Goal: Find specific page/section: Find specific page/section

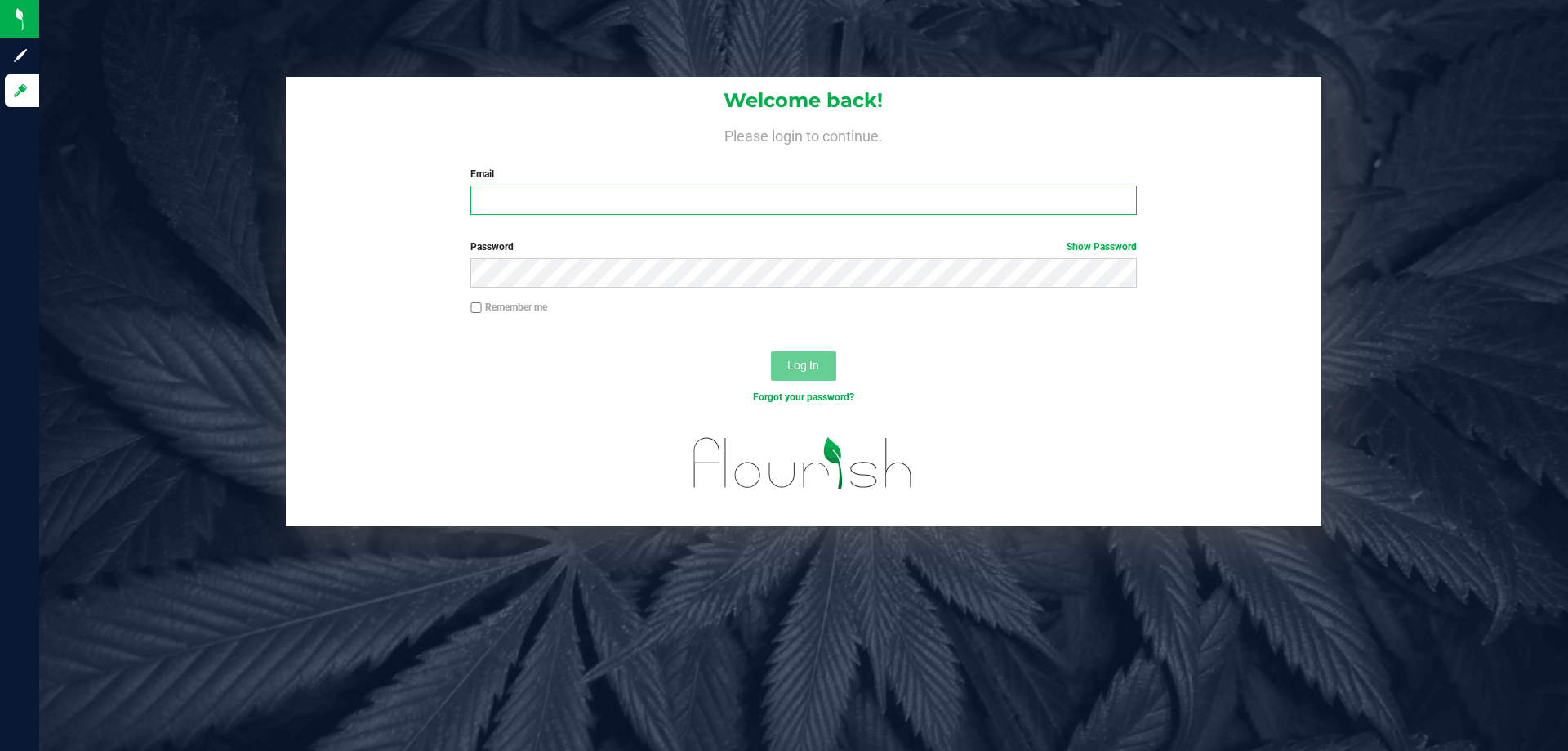
type input "[EMAIL_ADDRESS][DOMAIN_NAME]"
click at [809, 366] on span "Log In" at bounding box center [804, 364] width 32 height 13
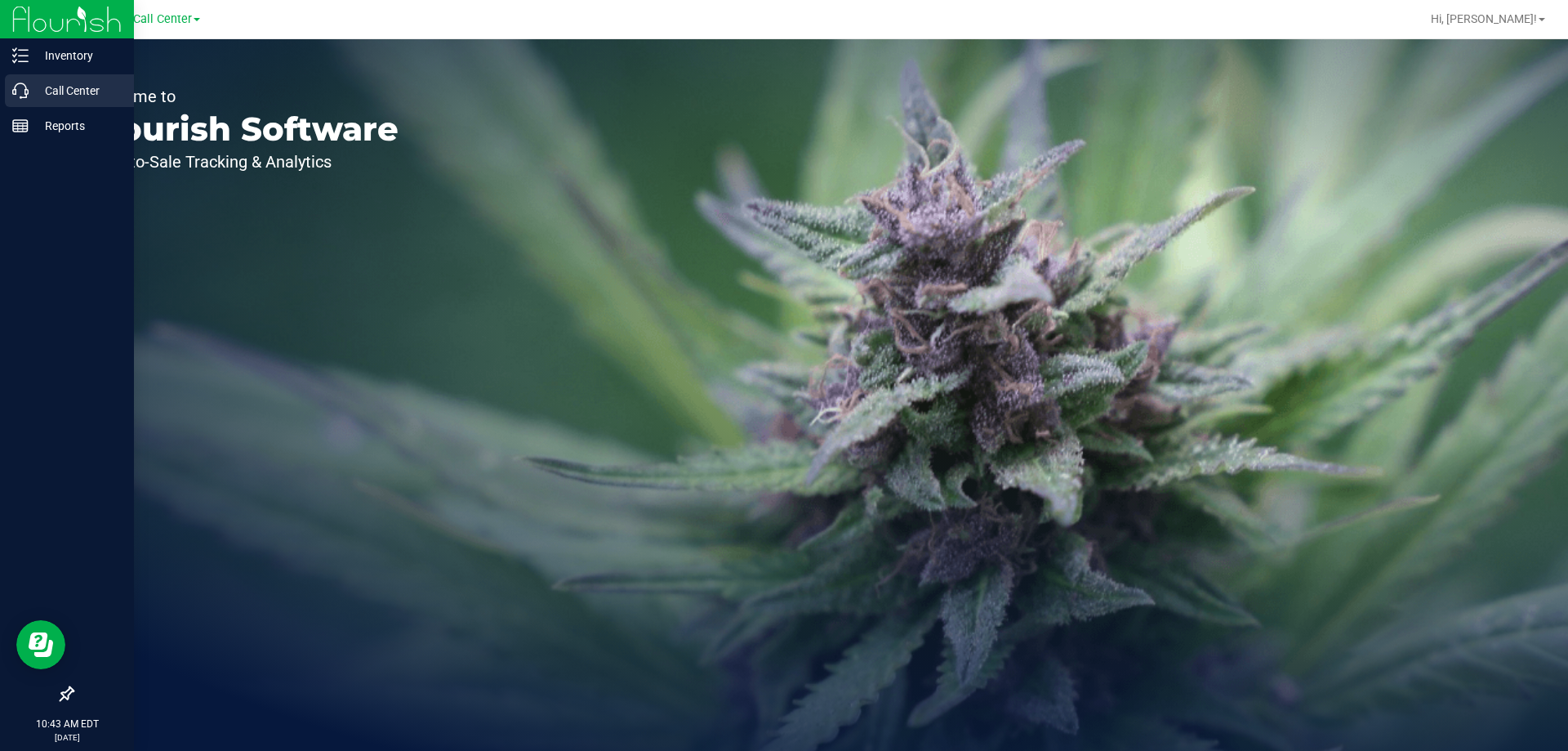
click at [58, 88] on p "Call Center" at bounding box center [78, 90] width 98 height 19
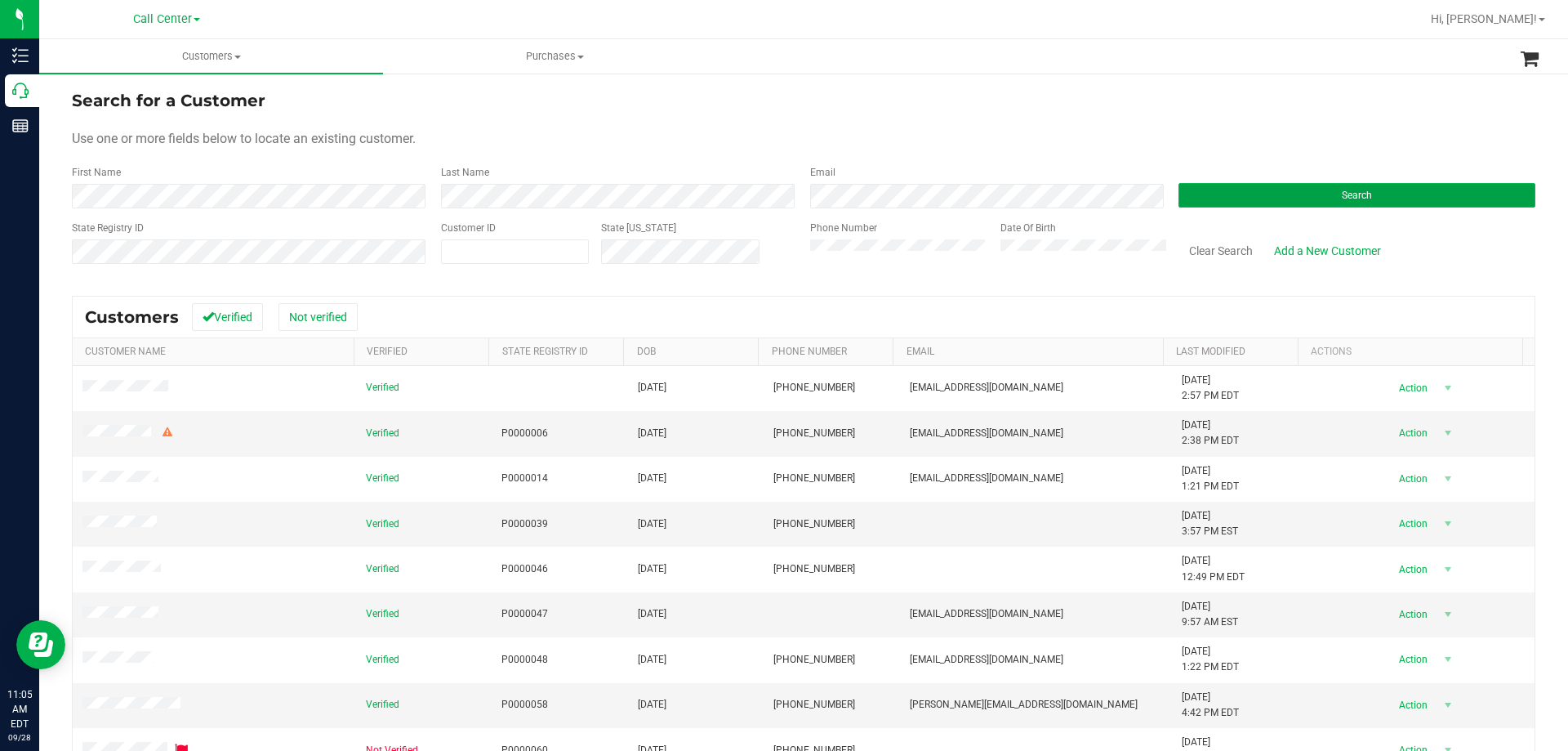
click at [1203, 194] on button "Search" at bounding box center [1356, 195] width 357 height 25
